Goal: Task Accomplishment & Management: Complete application form

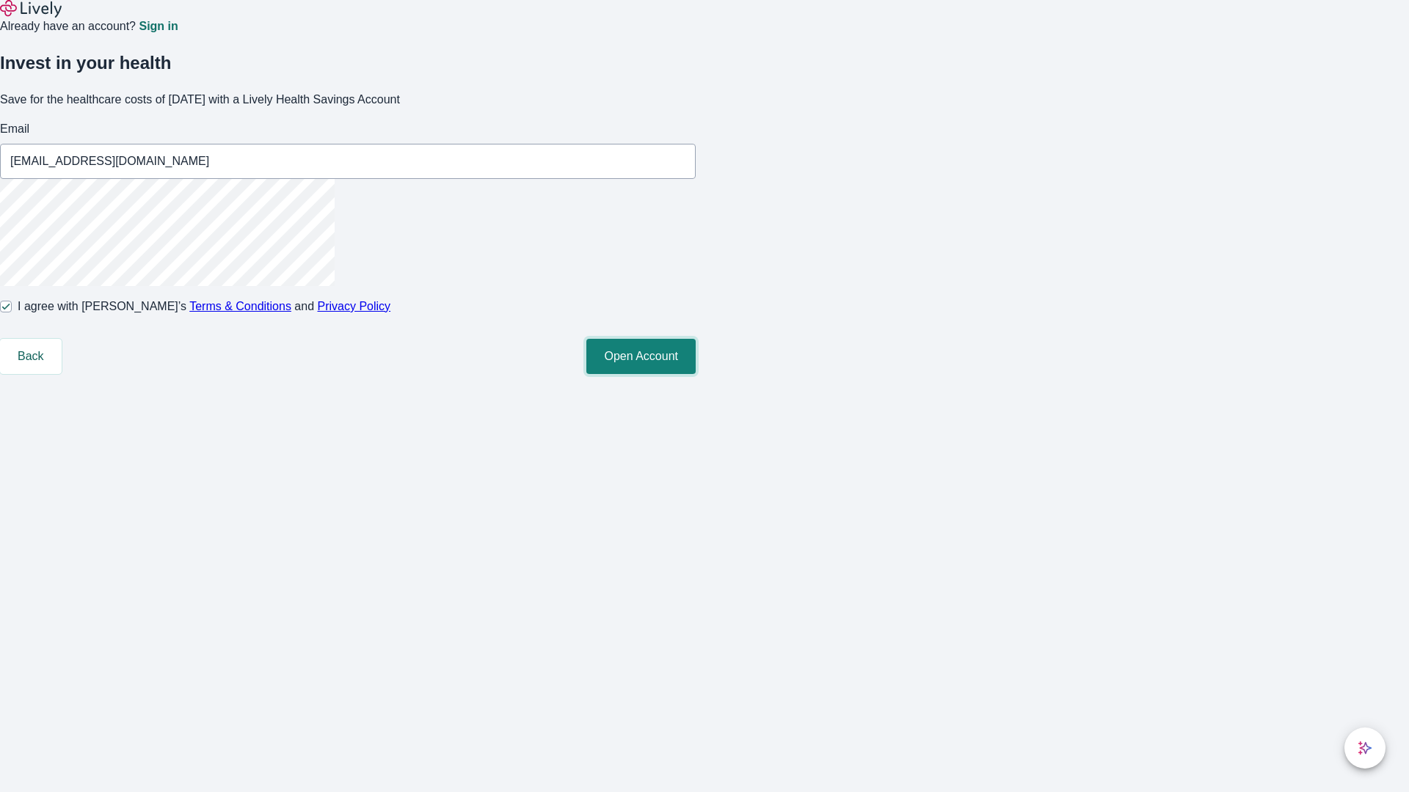
click at [696, 374] on button "Open Account" at bounding box center [640, 356] width 109 height 35
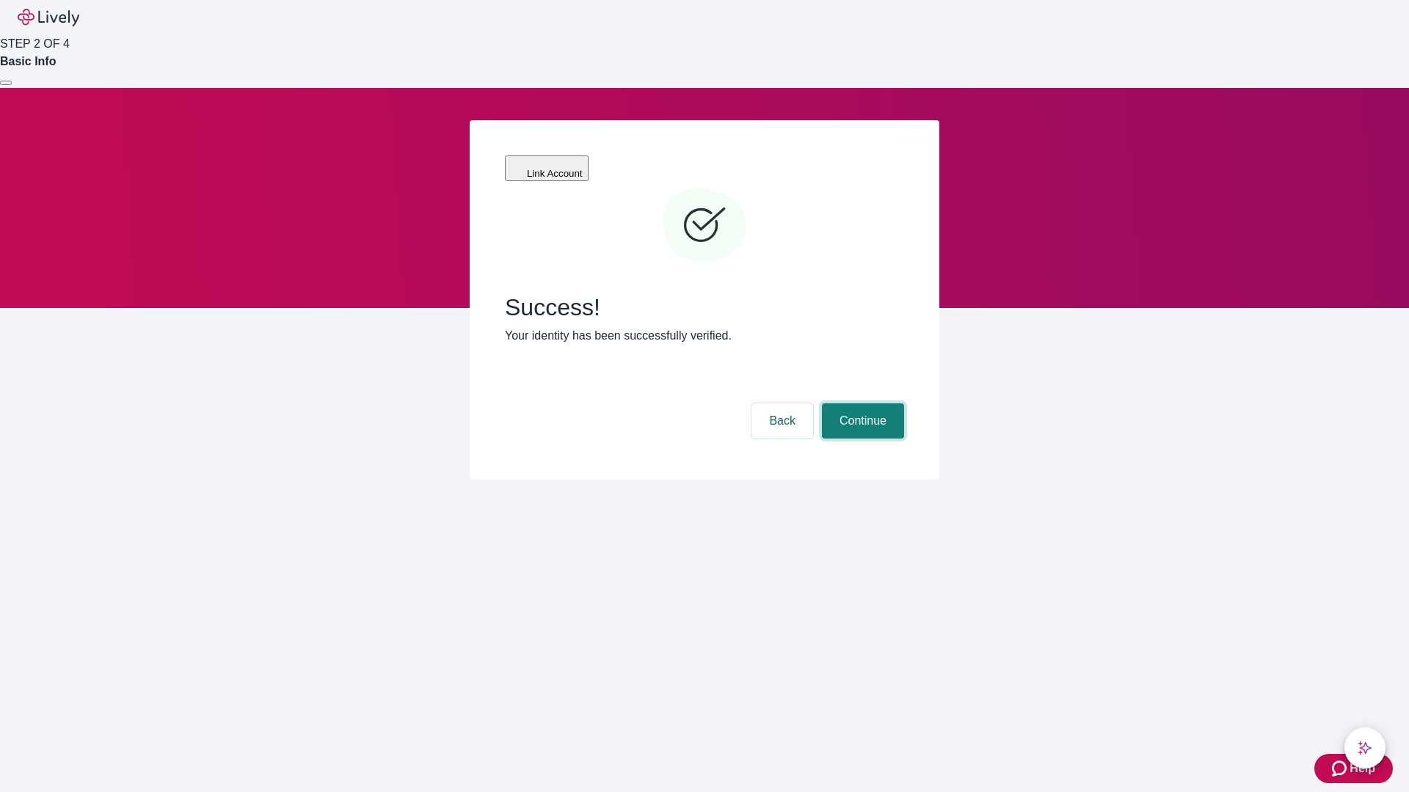
click at [861, 404] on button "Continue" at bounding box center [863, 421] width 82 height 35
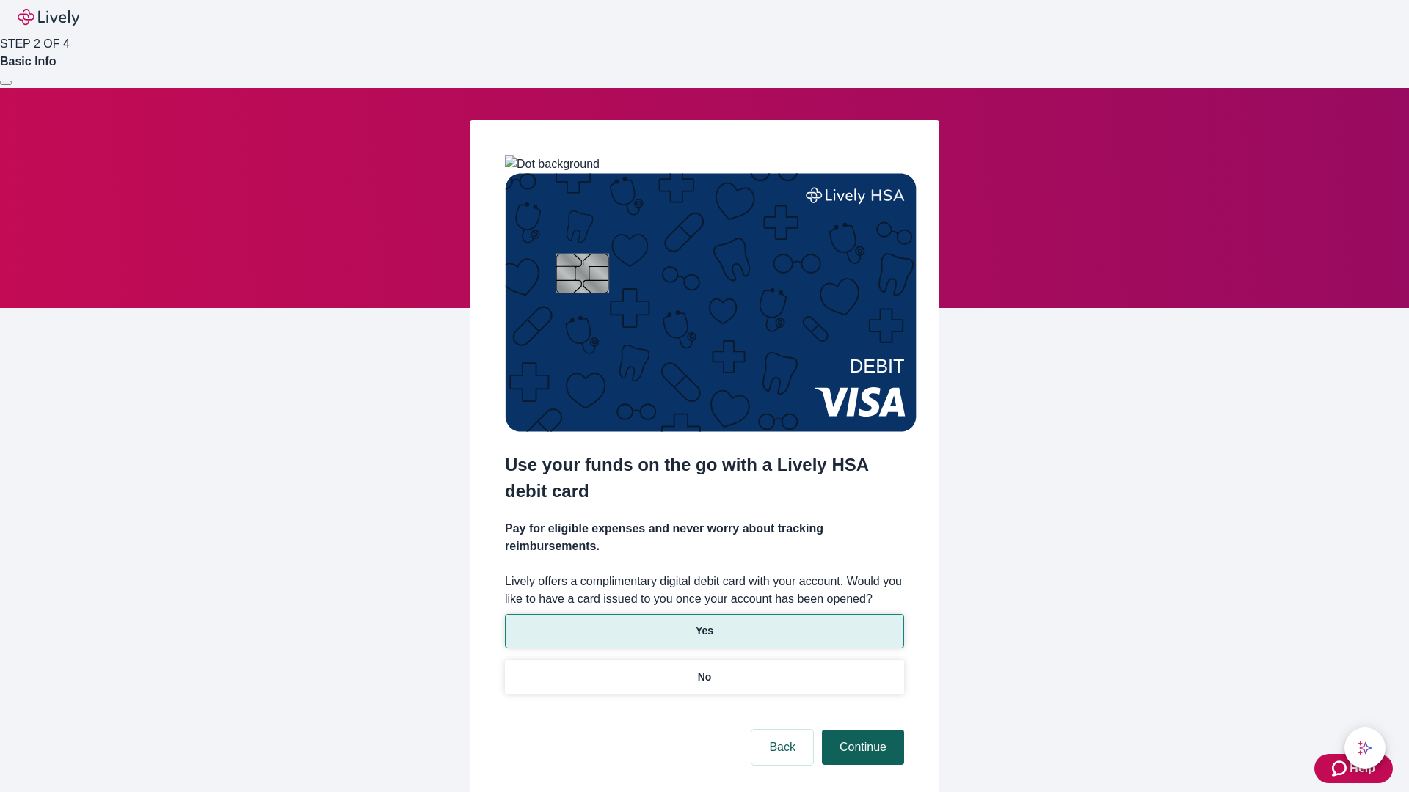
click at [704, 624] on p "Yes" at bounding box center [705, 631] width 18 height 15
click at [861, 730] on button "Continue" at bounding box center [863, 747] width 82 height 35
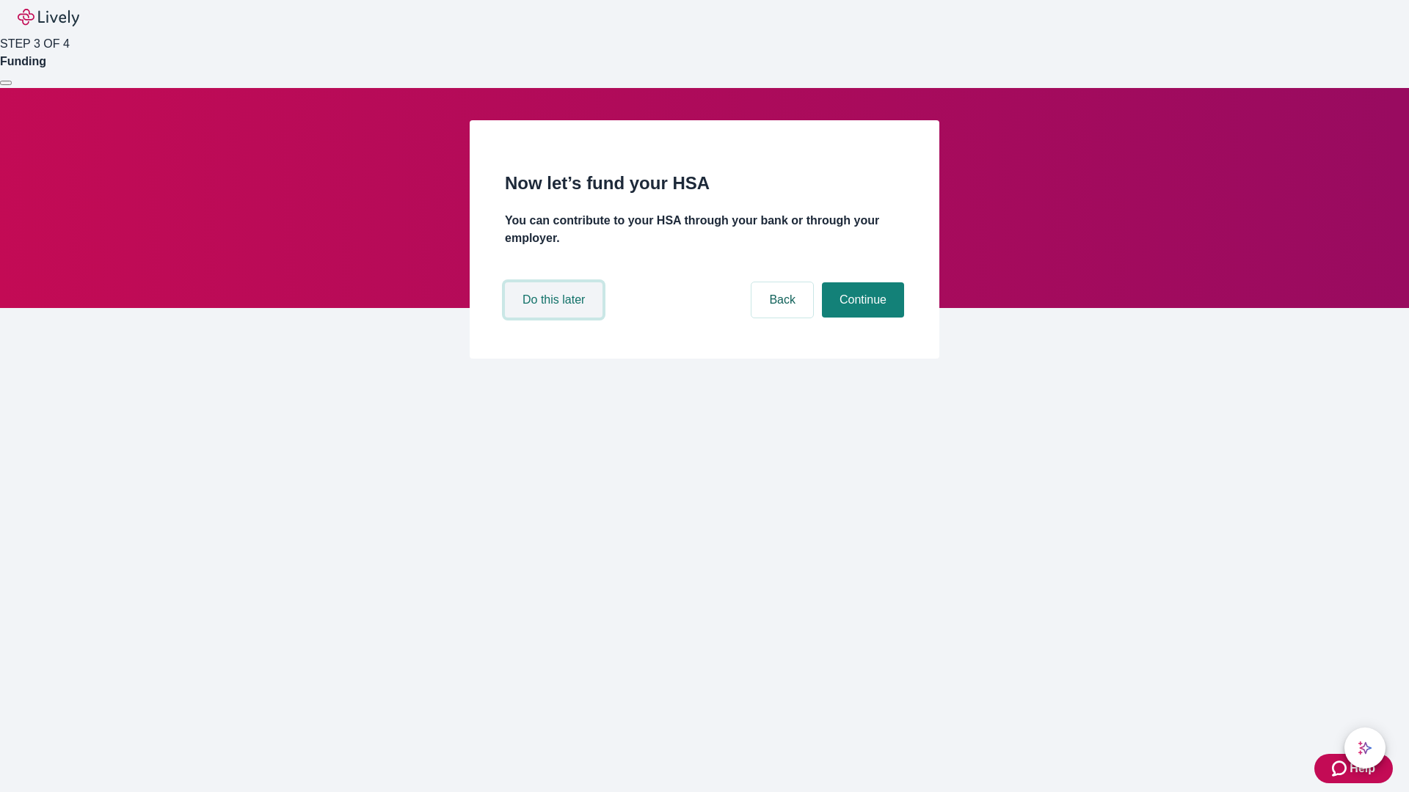
click at [555, 318] on button "Do this later" at bounding box center [554, 299] width 98 height 35
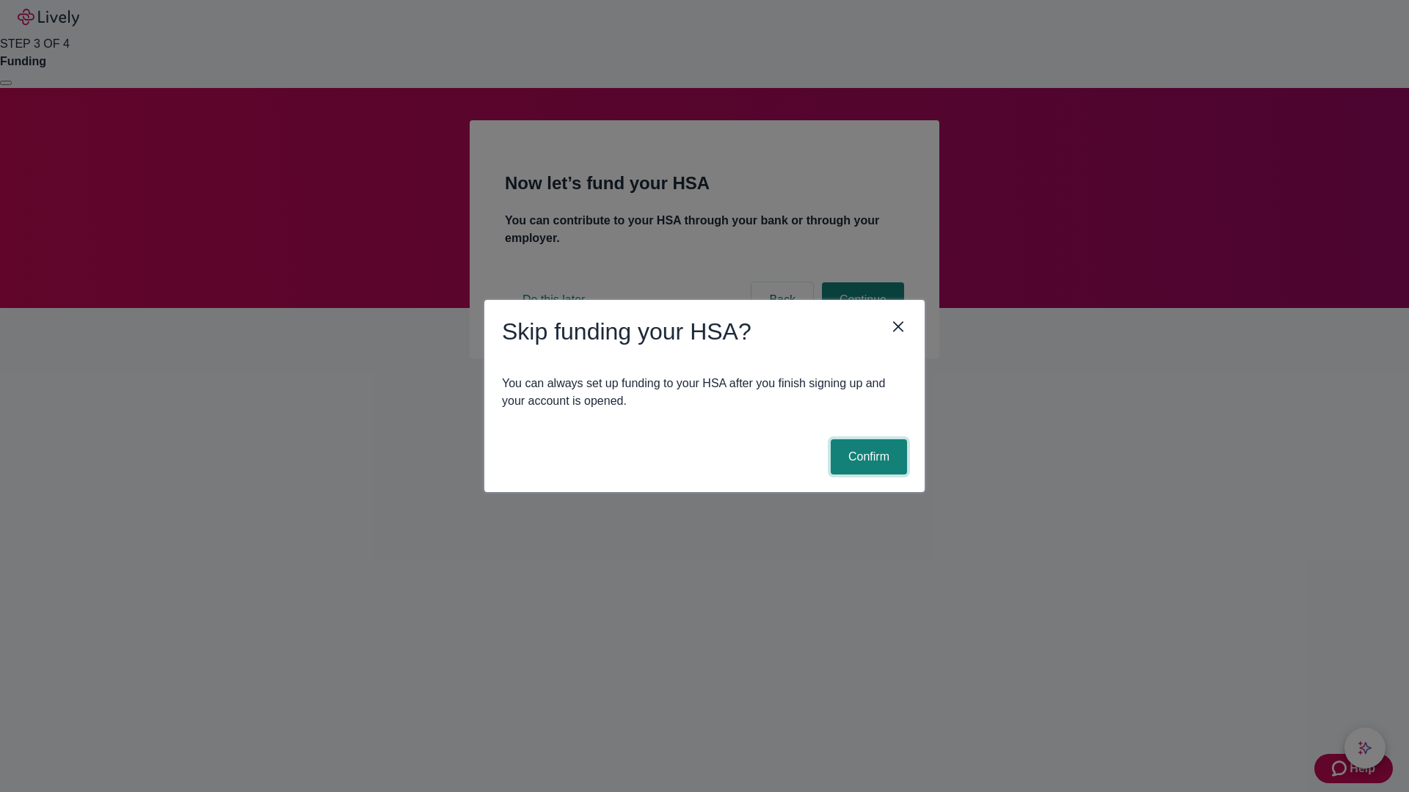
click at [866, 457] on button "Confirm" at bounding box center [869, 456] width 76 height 35
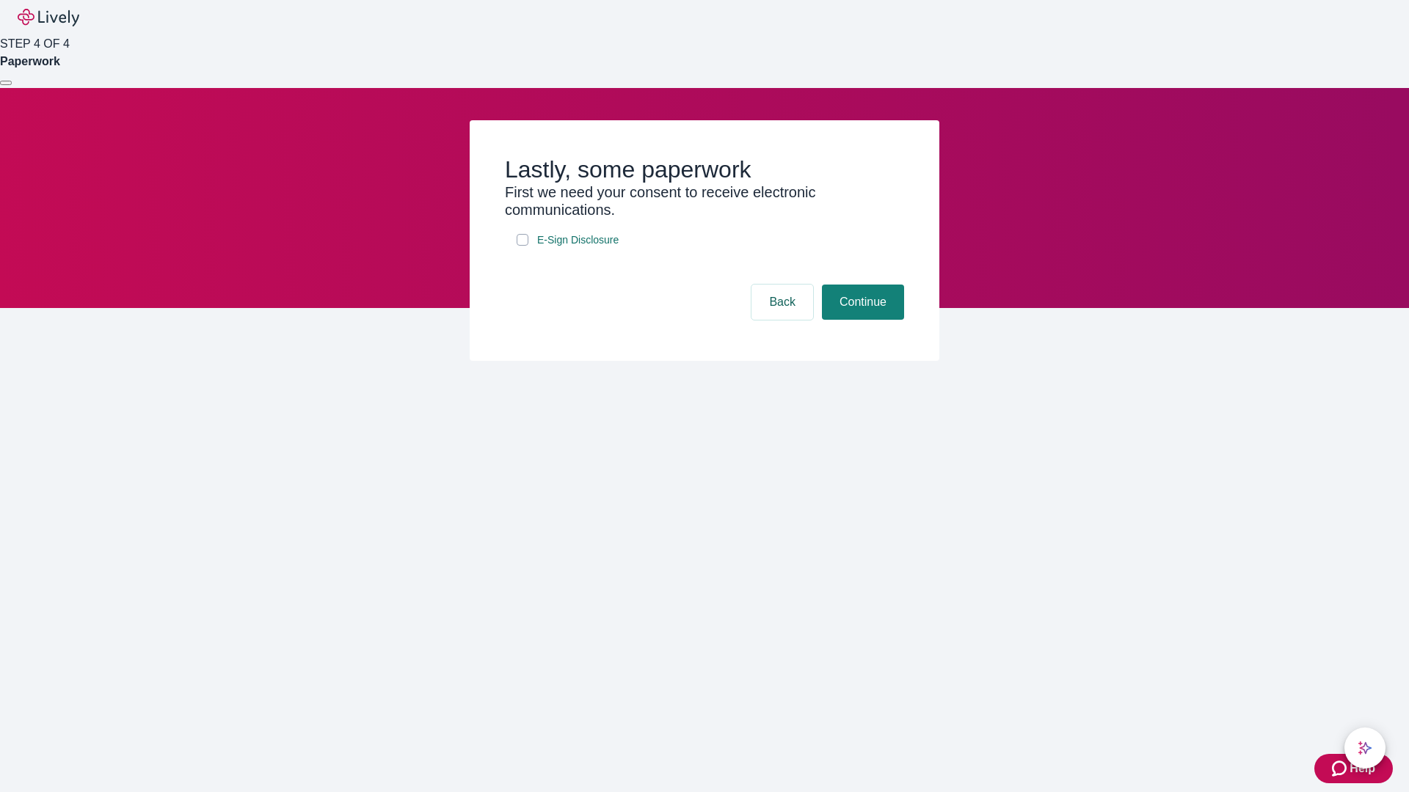
click at [522, 246] on input "E-Sign Disclosure" at bounding box center [523, 240] width 12 height 12
checkbox input "true"
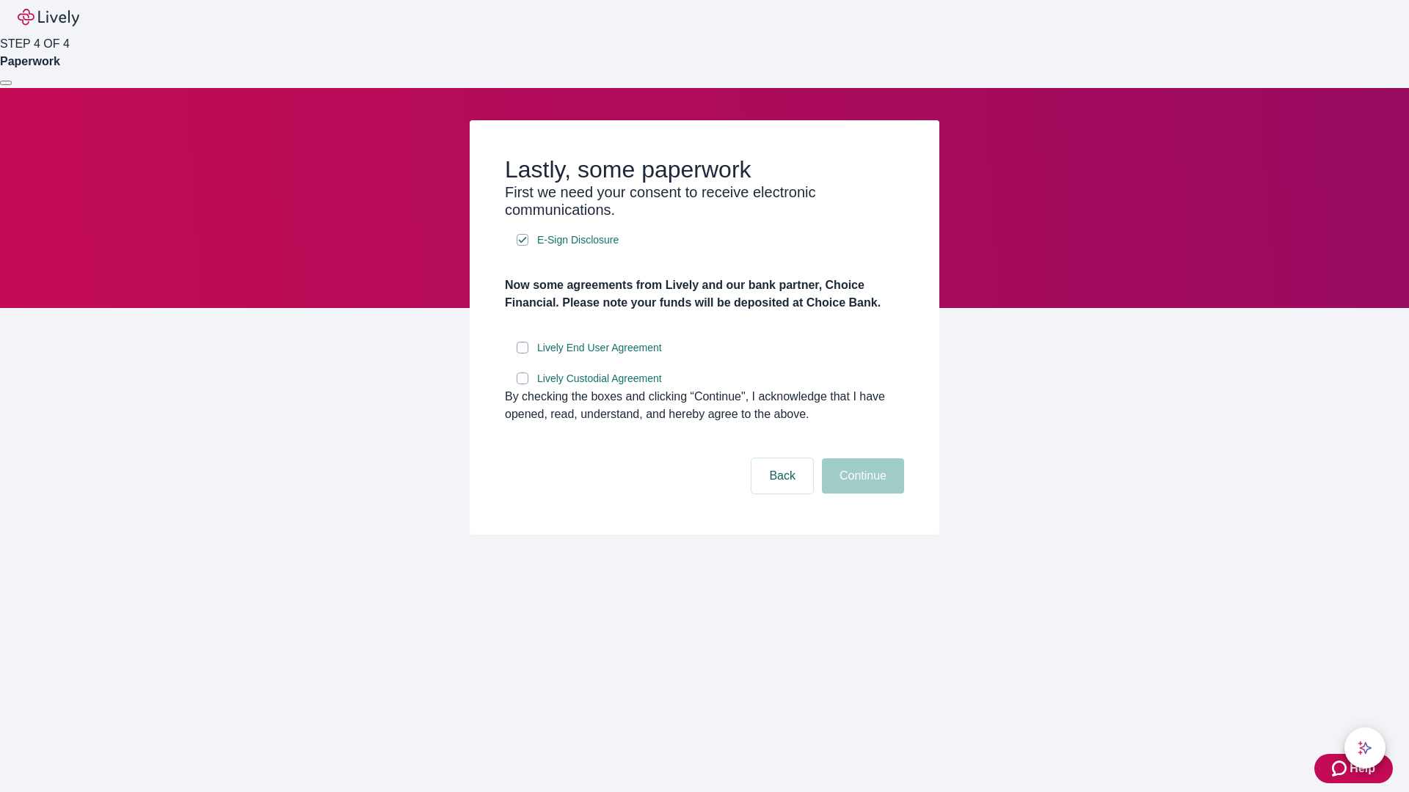
click at [522, 354] on input "Lively End User Agreement" at bounding box center [523, 348] width 12 height 12
checkbox input "true"
click at [522, 384] on input "Lively Custodial Agreement" at bounding box center [523, 379] width 12 height 12
checkbox input "true"
click at [861, 494] on button "Continue" at bounding box center [863, 476] width 82 height 35
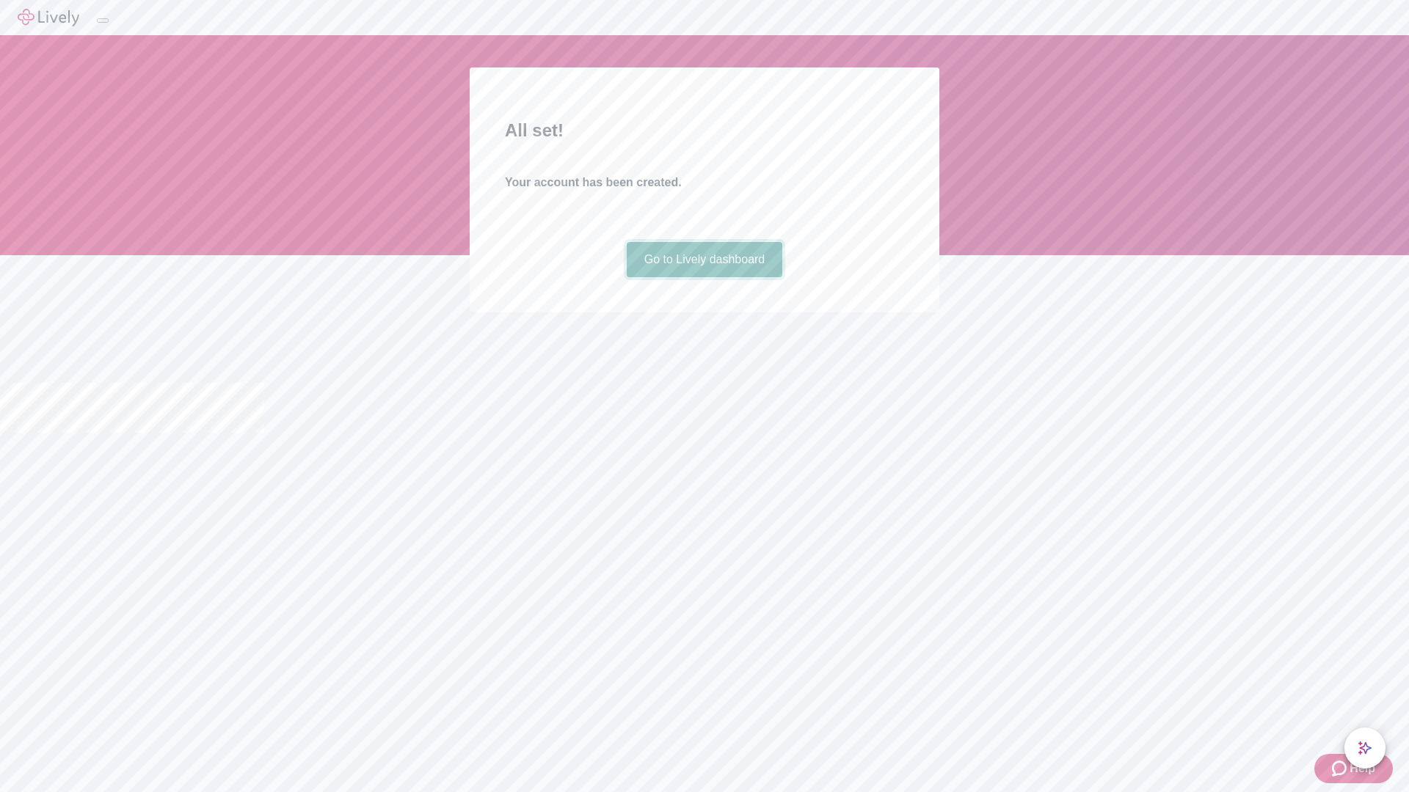
click at [704, 277] on link "Go to Lively dashboard" at bounding box center [705, 259] width 156 height 35
